Goal: Task Accomplishment & Management: Use online tool/utility

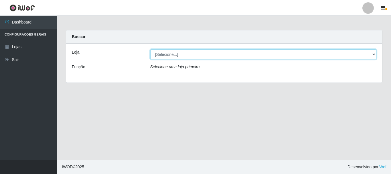
click at [374, 54] on select "[Selecione...] Casatudo BR" at bounding box center [263, 54] width 227 height 10
select select "197"
click at [150, 49] on select "[Selecione...] Casatudo BR" at bounding box center [263, 54] width 227 height 10
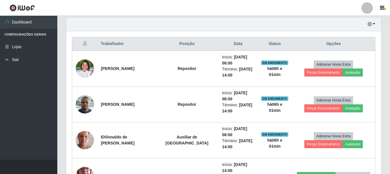
scroll to position [229, 0]
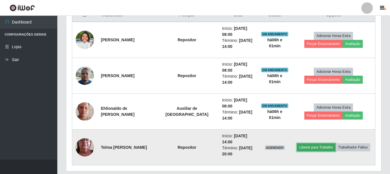
click at [322, 145] on button "Liberar para Trabalho" at bounding box center [316, 147] width 39 height 8
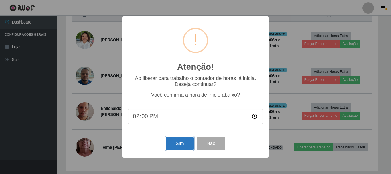
click at [172, 145] on button "Sim" at bounding box center [180, 143] width 28 height 13
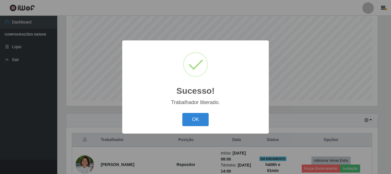
click at [183, 113] on button "OK" at bounding box center [196, 119] width 27 height 13
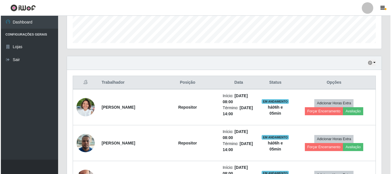
scroll to position [191, 0]
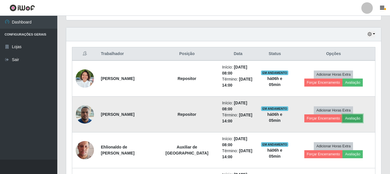
click at [342, 119] on button "Avaliação" at bounding box center [352, 118] width 20 height 8
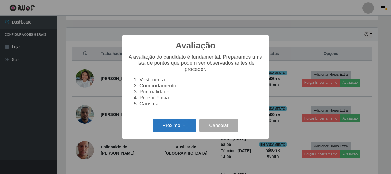
click at [179, 125] on button "Próximo →" at bounding box center [175, 125] width 44 height 13
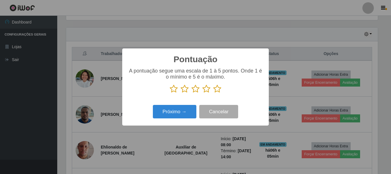
click at [218, 90] on icon at bounding box center [217, 89] width 8 height 9
click at [213, 93] on input "radio" at bounding box center [213, 93] width 0 height 0
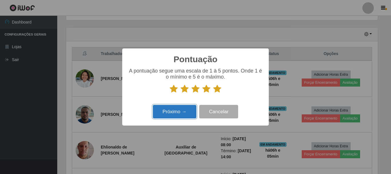
click at [185, 113] on button "Próximo →" at bounding box center [175, 111] width 44 height 13
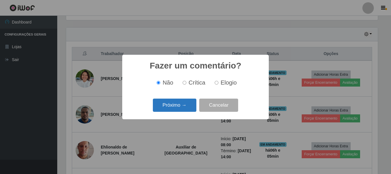
click at [183, 107] on button "Próximo →" at bounding box center [175, 105] width 44 height 13
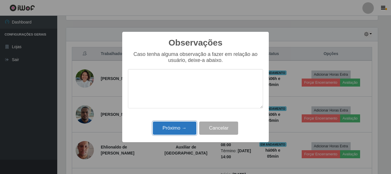
click at [177, 130] on button "Próximo →" at bounding box center [175, 127] width 44 height 13
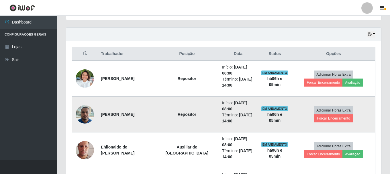
scroll to position [219, 0]
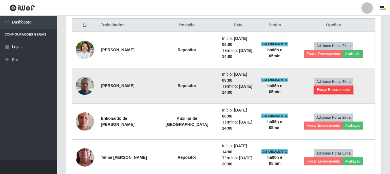
click at [351, 87] on button "Forçar Encerramento" at bounding box center [333, 90] width 38 height 8
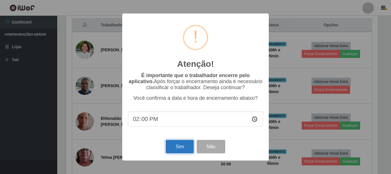
click at [183, 145] on button "Sim" at bounding box center [180, 146] width 28 height 13
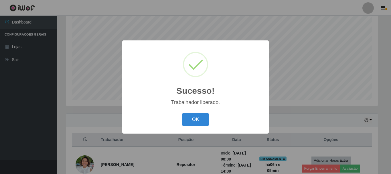
click at [183, 113] on button "OK" at bounding box center [196, 119] width 27 height 13
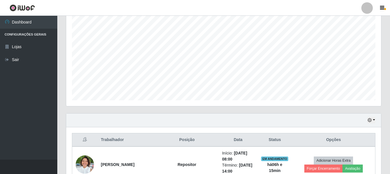
scroll to position [191, 0]
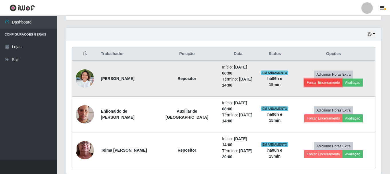
click at [343, 79] on button "Forçar Encerramento" at bounding box center [323, 83] width 38 height 8
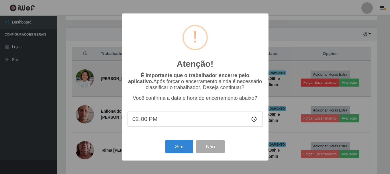
scroll to position [119, 312]
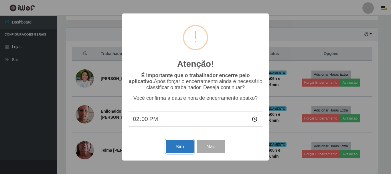
click at [177, 148] on button "Sim" at bounding box center [180, 146] width 28 height 13
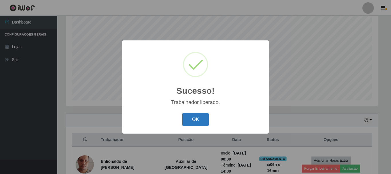
click at [190, 122] on button "OK" at bounding box center [196, 119] width 27 height 13
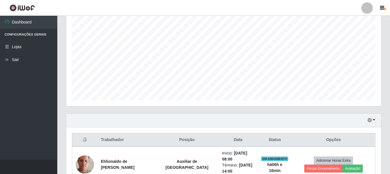
scroll to position [164, 0]
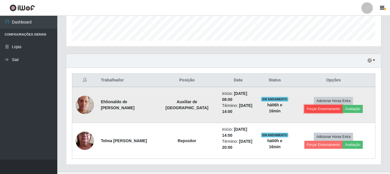
click at [343, 105] on button "Forçar Encerramento" at bounding box center [323, 109] width 38 height 8
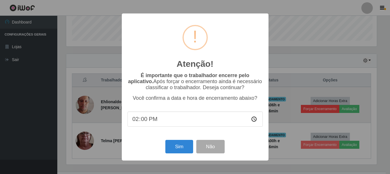
scroll to position [119, 312]
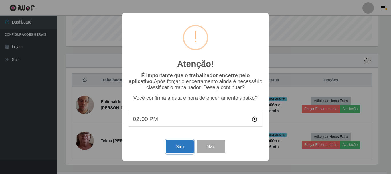
click at [185, 147] on button "Sim" at bounding box center [180, 146] width 28 height 13
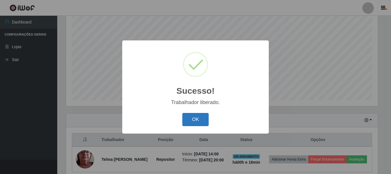
click at [190, 118] on button "OK" at bounding box center [196, 119] width 27 height 13
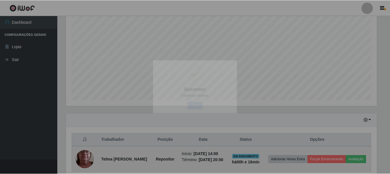
scroll to position [119, 315]
